Goal: Information Seeking & Learning: Learn about a topic

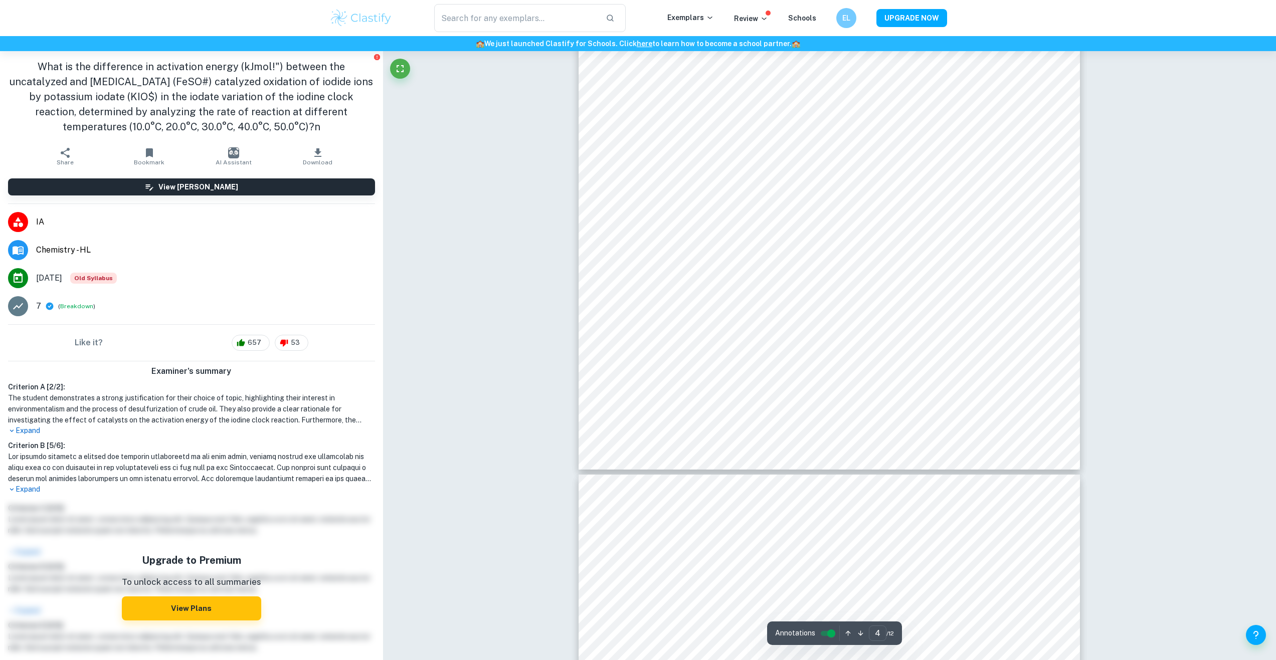
scroll to position [2606, 0]
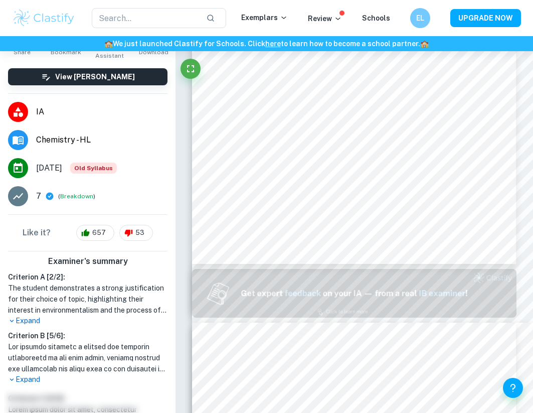
scroll to position [0, 0]
